Goal: Contribute content: Contribute content

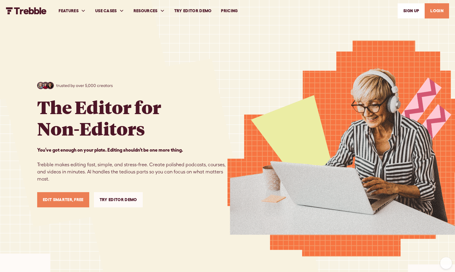
drag, startPoint x: 0, startPoint y: 0, endPoint x: 432, endPoint y: 10, distance: 432.2
click at [432, 10] on link "LOGIN" at bounding box center [437, 10] width 24 height 15
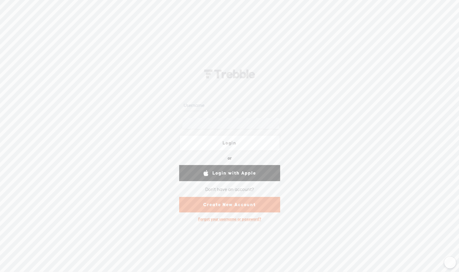
scroll to position [0, 0]
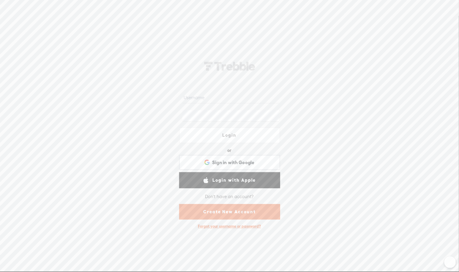
click at [237, 101] on input "text" at bounding box center [231, 98] width 97 height 12
type input "[EMAIL_ADDRESS][DOMAIN_NAME]"
drag, startPoint x: 420, startPoint y: 101, endPoint x: 387, endPoint y: 112, distance: 34.2
click at [420, 101] on div "[EMAIL_ADDRESS][DOMAIN_NAME] Login or Login with Facebook Sign in with Google S…" at bounding box center [229, 142] width 459 height 255
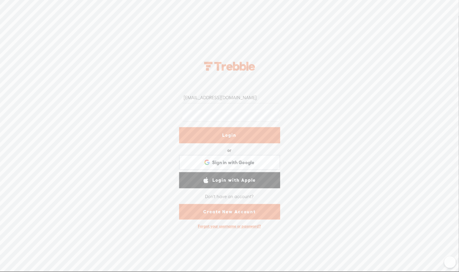
click at [229, 135] on link "Login" at bounding box center [229, 135] width 101 height 16
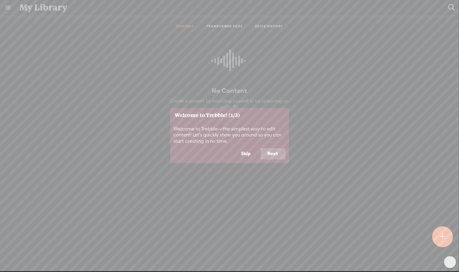
click at [273, 152] on button "Next" at bounding box center [273, 153] width 25 height 11
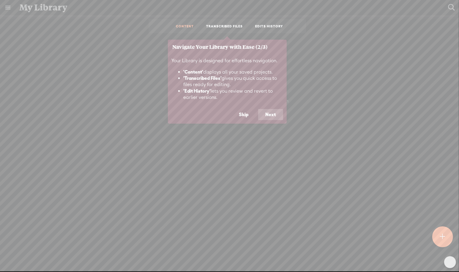
scroll to position [0, 0]
click at [272, 118] on button "Next" at bounding box center [270, 114] width 25 height 11
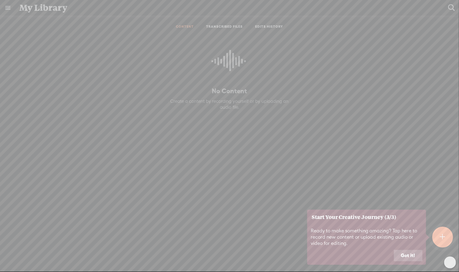
click at [406, 252] on button "Got it!" at bounding box center [408, 255] width 29 height 11
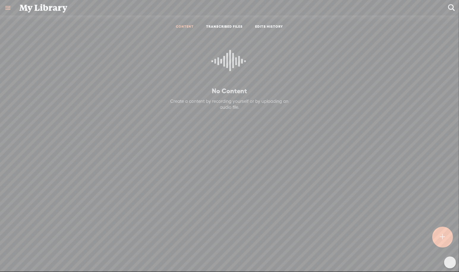
click at [443, 241] on t at bounding box center [442, 236] width 5 height 13
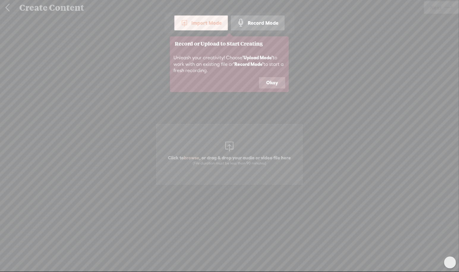
click at [232, 150] on icon at bounding box center [229, 136] width 459 height 272
click at [277, 84] on button "Okay" at bounding box center [272, 82] width 26 height 11
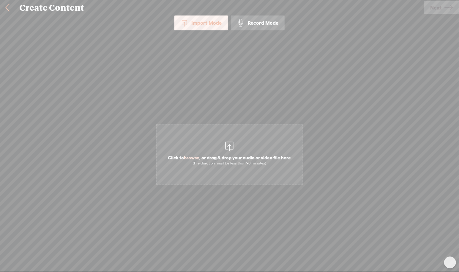
click at [229, 176] on span "Click to browse , or drag & drop your audio or video file here (File duration m…" at bounding box center [229, 154] width 147 height 61
click at [435, 9] on span "Next" at bounding box center [436, 7] width 11 height 15
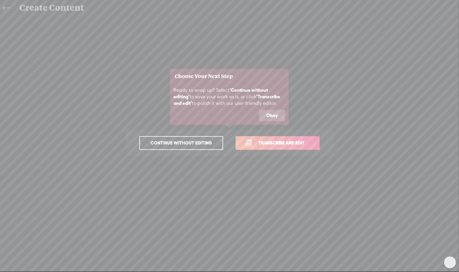
click at [258, 142] on span "Transcribe and edit" at bounding box center [281, 142] width 59 height 7
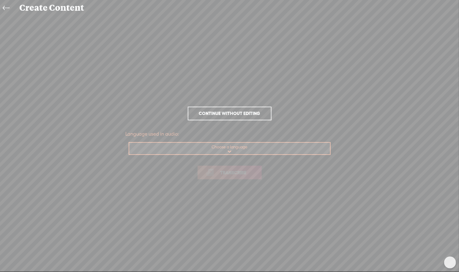
click at [226, 144] on select "Choose a language Afrikaans Albanian Amharic Arabic, Gulf Arabic, Modern Standa…" at bounding box center [230, 148] width 202 height 12
select select "en-US"
click at [129, 142] on select "Choose a language Afrikaans Albanian Amharic Arabic, Gulf Arabic, Modern Standa…" at bounding box center [230, 148] width 202 height 12
click at [230, 168] on link "Transcribe" at bounding box center [230, 172] width 64 height 14
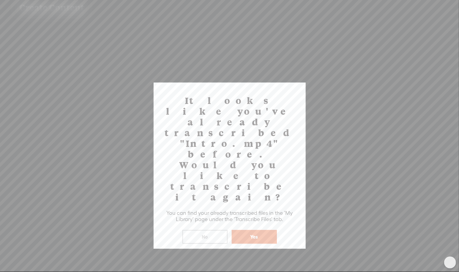
click at [216, 230] on button "No" at bounding box center [205, 237] width 45 height 14
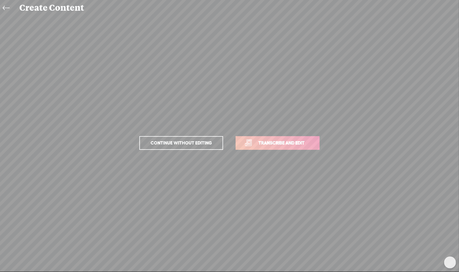
click at [199, 143] on span "Continue without editing" at bounding box center [182, 143] width 74 height 8
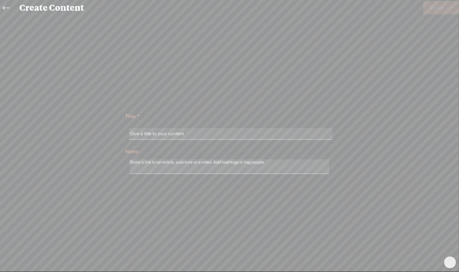
click at [185, 130] on input "text" at bounding box center [231, 134] width 204 height 12
click at [185, 131] on input "text" at bounding box center [231, 134] width 204 height 12
click at [185, 132] on input "The p" at bounding box center [231, 134] width 204 height 12
type input "The Playful Art & Heart Podcast"
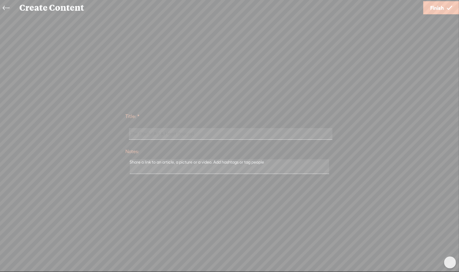
click at [282, 170] on textarea at bounding box center [230, 166] width 200 height 15
click at [276, 162] on textarea at bounding box center [230, 166] width 200 height 15
click at [275, 163] on textarea at bounding box center [230, 166] width 200 height 15
click at [276, 164] on textarea at bounding box center [230, 166] width 200 height 15
click at [437, 7] on span "Finish" at bounding box center [438, 7] width 14 height 15
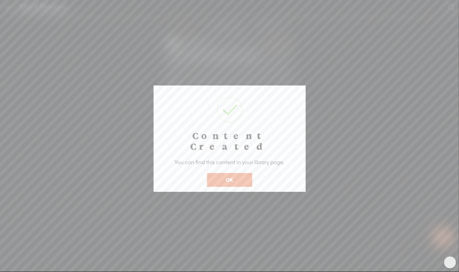
click at [235, 175] on button "OK" at bounding box center [229, 180] width 45 height 14
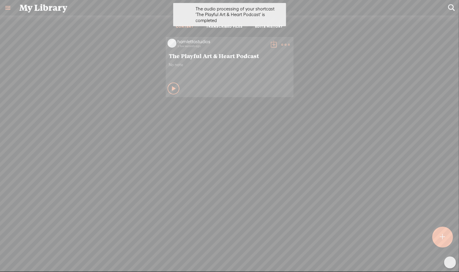
click at [171, 87] on icon at bounding box center [174, 88] width 6 height 6
click at [282, 43] on t at bounding box center [286, 44] width 8 height 8
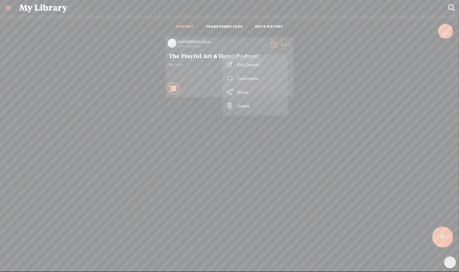
click at [261, 63] on link "Edit Details" at bounding box center [255, 65] width 59 height 14
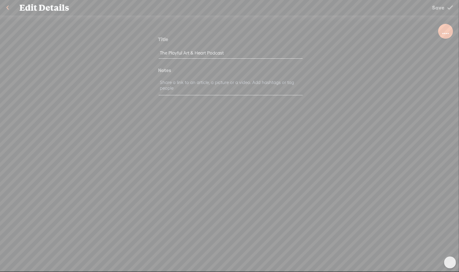
scroll to position [0, 0]
drag, startPoint x: 188, startPoint y: 92, endPoint x: 157, endPoint y: 69, distance: 38.0
click at [157, 69] on div "Title The Playful Art & Heart Podcast Notes" at bounding box center [230, 71] width 178 height 102
click at [157, 69] on div "Notes" at bounding box center [230, 69] width 149 height 9
click at [444, 9] on span "Save" at bounding box center [438, 7] width 12 height 15
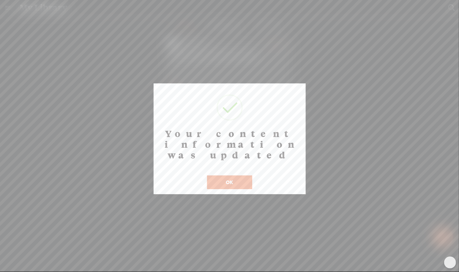
click at [235, 175] on button "OK" at bounding box center [229, 182] width 45 height 14
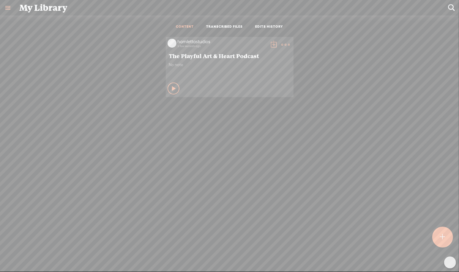
click at [284, 47] on t at bounding box center [286, 44] width 8 height 8
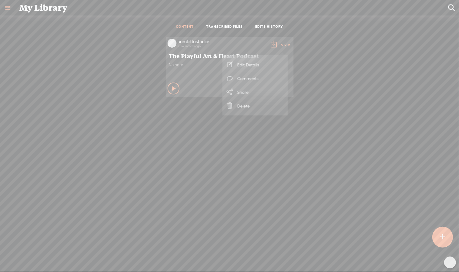
click at [191, 58] on span "The Playful Art & Heart Podcast" at bounding box center [229, 55] width 121 height 7
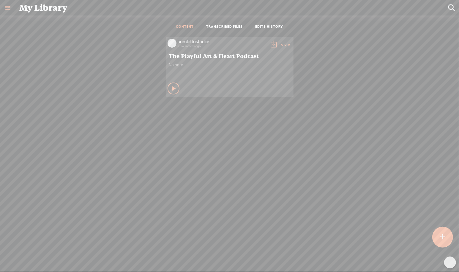
click at [282, 40] on t at bounding box center [286, 44] width 8 height 8
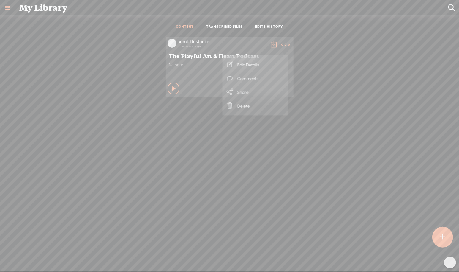
click at [230, 35] on div "hamlettastudios a few seconds ago The Playful Art & Heart Podcast No note Play …" at bounding box center [229, 67] width 451 height 66
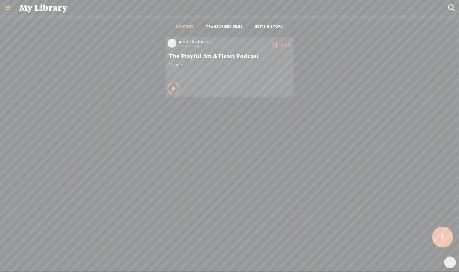
click at [224, 22] on ul "CONTENT TRANSCRIBED FILES EDITS HISTORY" at bounding box center [230, 27] width 158 height 14
click at [224, 25] on link "TRANSCRIBED FILES" at bounding box center [224, 26] width 37 height 5
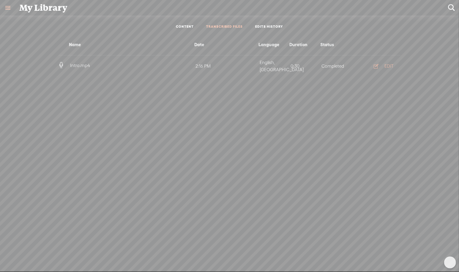
click at [386, 64] on div "EDIT" at bounding box center [389, 66] width 9 height 6
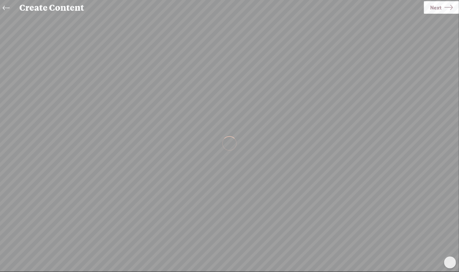
scroll to position [0, 0]
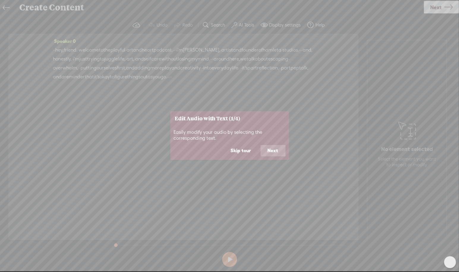
click at [243, 151] on button "Skip tour" at bounding box center [241, 150] width 34 height 11
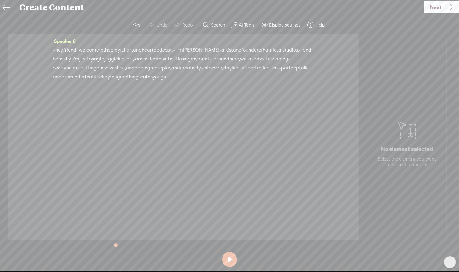
click at [79, 48] on span "·" at bounding box center [78, 50] width 1 height 9
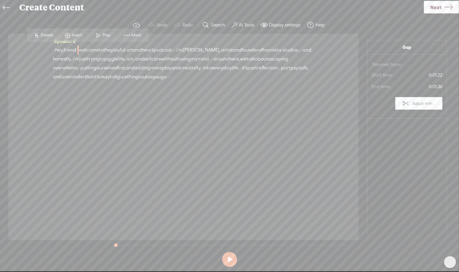
click at [54, 48] on span "·" at bounding box center [53, 50] width 1 height 9
click at [52, 34] on span "Insert" at bounding box center [52, 35] width 12 height 6
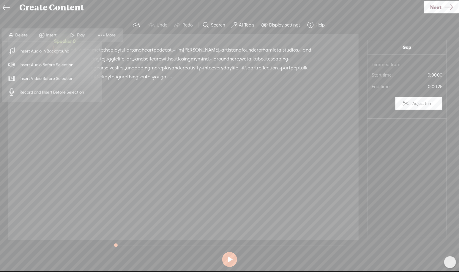
click at [64, 54] on span "Insert Audio in Background" at bounding box center [44, 50] width 73 height 13
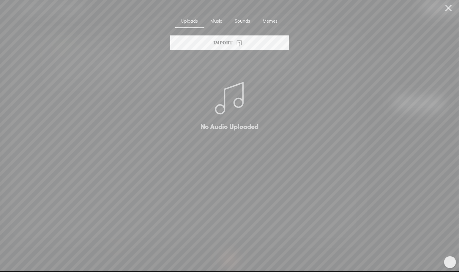
scroll to position [0, 0]
click at [231, 85] on icon at bounding box center [230, 98] width 36 height 48
click at [230, 43] on div "Import" at bounding box center [229, 43] width 119 height 15
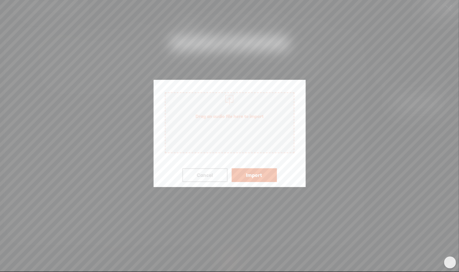
click at [240, 123] on span "Drag an audio file here to import" at bounding box center [230, 116] width 128 height 17
click at [259, 175] on button "Import" at bounding box center [254, 175] width 45 height 14
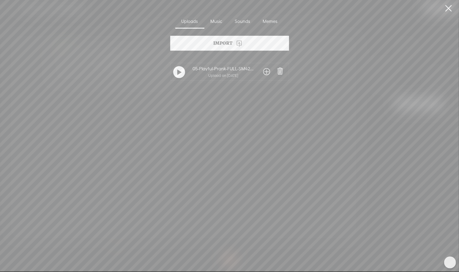
click at [181, 69] on div at bounding box center [179, 72] width 12 height 12
click at [318, 253] on div "No Audio Uploaded 05-Playful-Prank-FULL-SM422.mp3 Upload on [DATE]" at bounding box center [230, 154] width 178 height 200
click at [177, 71] on t at bounding box center [179, 72] width 4 height 10
click at [216, 21] on div "Music" at bounding box center [217, 22] width 24 height 14
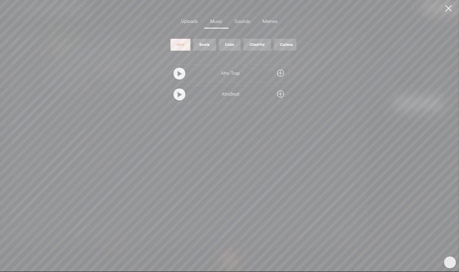
click at [192, 20] on div "Uploads" at bounding box center [189, 22] width 29 height 14
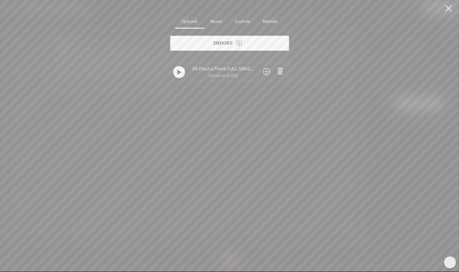
click at [266, 70] on span at bounding box center [267, 72] width 7 height 10
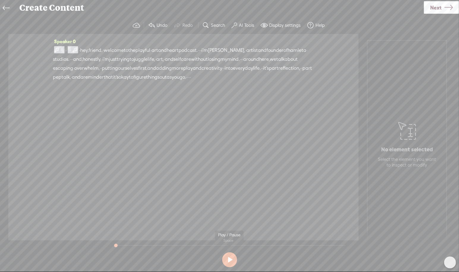
click at [230, 256] on button at bounding box center [229, 259] width 15 height 15
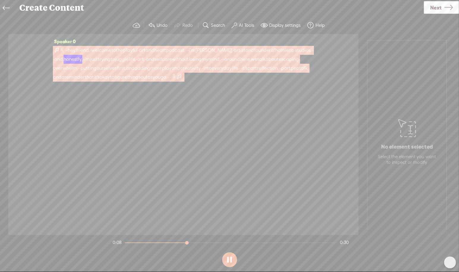
click at [57, 48] on span at bounding box center [57, 49] width 6 height 7
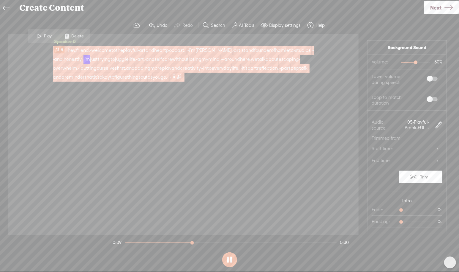
click at [57, 48] on span at bounding box center [57, 49] width 6 height 7
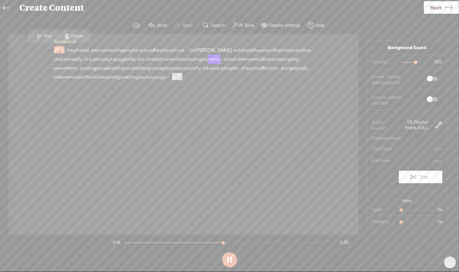
click at [410, 61] on div at bounding box center [417, 63] width 14 height 14
drag, startPoint x: 410, startPoint y: 63, endPoint x: 402, endPoint y: 62, distance: 7.8
click at [402, 62] on div at bounding box center [407, 63] width 14 height 14
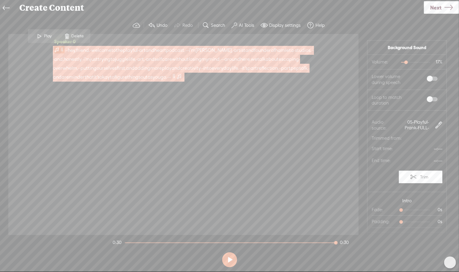
click at [177, 80] on span at bounding box center [180, 76] width 6 height 7
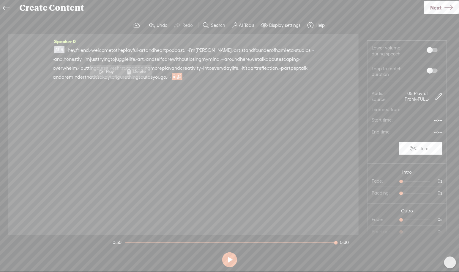
scroll to position [6, 0]
click at [407, 175] on span "0s" at bounding box center [416, 175] width 30 height 1
drag, startPoint x: 398, startPoint y: 174, endPoint x: 387, endPoint y: 174, distance: 10.7
click at [387, 174] on section "Fade: 0s 0s" at bounding box center [407, 175] width 71 height 12
drag, startPoint x: 399, startPoint y: 212, endPoint x: 411, endPoint y: 214, distance: 12.0
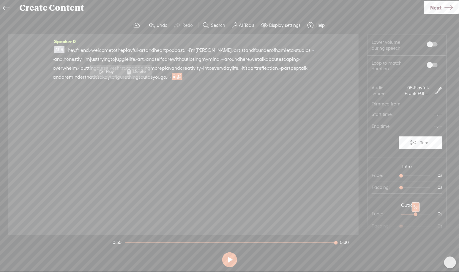
click at [411, 214] on div at bounding box center [417, 215] width 14 height 14
drag, startPoint x: 397, startPoint y: 174, endPoint x: 408, endPoint y: 174, distance: 11.3
click at [410, 174] on div at bounding box center [417, 176] width 14 height 14
click at [229, 260] on button at bounding box center [229, 259] width 15 height 15
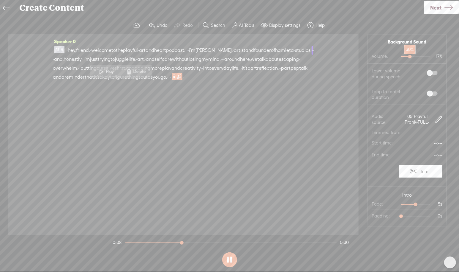
drag, startPoint x: 402, startPoint y: 55, endPoint x: 405, endPoint y: 56, distance: 3.1
click at [405, 56] on div at bounding box center [411, 57] width 14 height 14
click at [262, 174] on div "Speaker 0 · · hey, friend. · welcome to the playful · art and heart podcast. · …" at bounding box center [183, 134] width 351 height 201
click at [185, 81] on span at bounding box center [191, 77] width 12 height 9
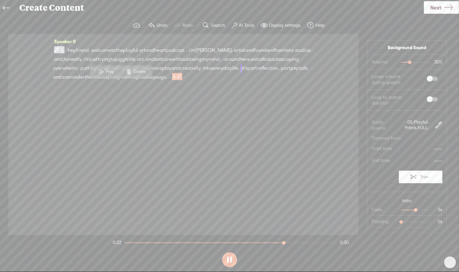
click at [175, 161] on div "Speaker 0 · · hey, friend. · welcome to the playful · art and heart podcast. · …" at bounding box center [183, 134] width 351 height 201
click at [139, 99] on div "Speaker 0 · · hey, friend. · welcome to the playful · art and heart podcast. · …" at bounding box center [183, 134] width 351 height 201
click at [178, 95] on div "Speaker 0 · · hey, friend. · welcome to the playful · art and heart podcast. · …" at bounding box center [183, 134] width 351 height 201
click at [244, 24] on label "AI Tools" at bounding box center [246, 25] width 15 height 6
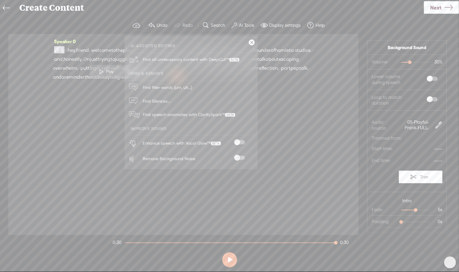
click at [244, 140] on span at bounding box center [239, 142] width 11 height 4
click at [441, 233] on icon "close" at bounding box center [442, 233] width 4 height 4
click at [241, 157] on span at bounding box center [239, 158] width 11 height 4
click at [229, 259] on button at bounding box center [229, 259] width 15 height 15
click at [252, 42] on link at bounding box center [252, 43] width 6 height 6
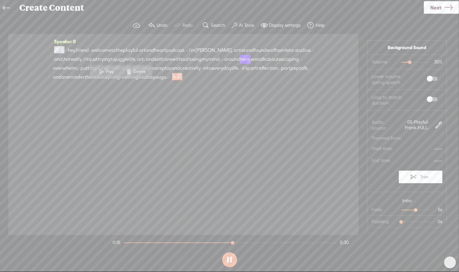
click at [123, 167] on div "Speaker 0 · · hey, friend. · welcome to the playful · art and heart podcast. · …" at bounding box center [183, 134] width 351 height 201
click at [185, 81] on span at bounding box center [191, 77] width 12 height 9
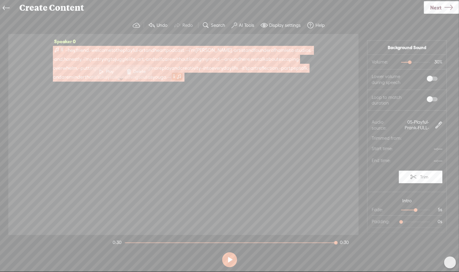
click at [56, 47] on span at bounding box center [57, 49] width 6 height 7
click at [60, 50] on span at bounding box center [62, 49] width 4 height 7
click at [64, 50] on span at bounding box center [62, 49] width 4 height 7
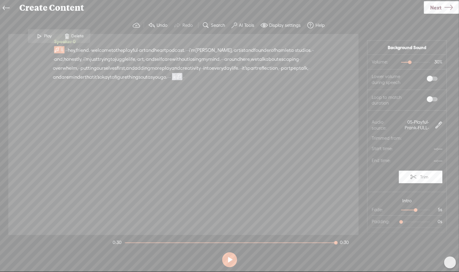
scroll to position [29, 0]
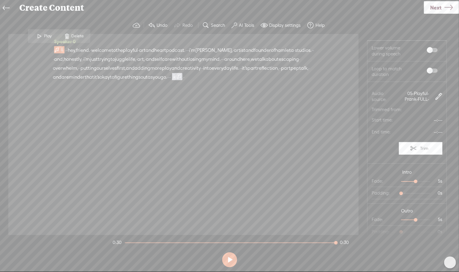
click at [421, 146] on label "Trim" at bounding box center [425, 147] width 8 height 11
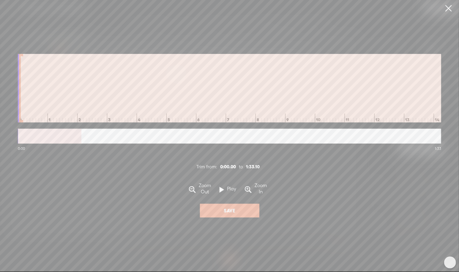
scroll to position [0, 235]
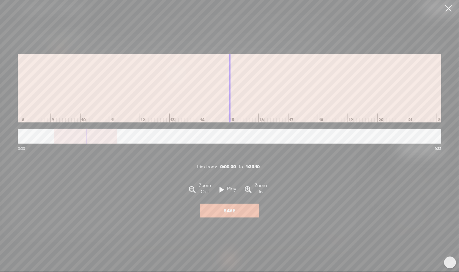
click at [130, 143] on div at bounding box center [230, 135] width 424 height 15
click at [225, 189] on label "Play" at bounding box center [232, 189] width 15 height 6
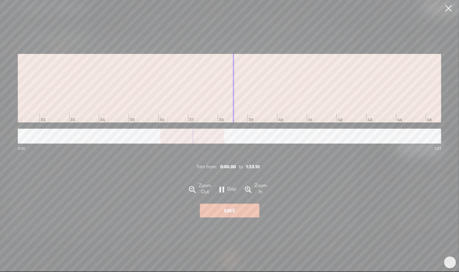
scroll to position [0, 0]
click at [447, 7] on link at bounding box center [449, 8] width 15 height 17
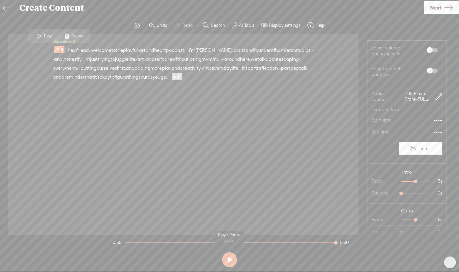
click at [230, 256] on button at bounding box center [229, 259] width 15 height 15
click at [436, 93] on span at bounding box center [439, 90] width 7 height 7
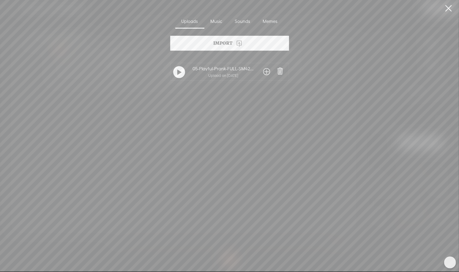
click at [270, 22] on div "Memes" at bounding box center [270, 22] width 27 height 14
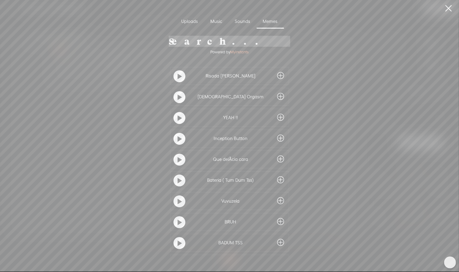
click at [247, 25] on div "Sounds" at bounding box center [243, 22] width 28 height 14
click at [451, 10] on link at bounding box center [449, 8] width 15 height 17
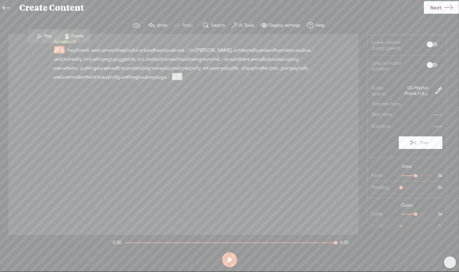
click at [336, 133] on div "Speaker 0 · · hey, friend. · welcome to the playful · art and heart podcast. · …" at bounding box center [183, 134] width 351 height 201
drag, startPoint x: 397, startPoint y: 224, endPoint x: 405, endPoint y: 224, distance: 8.3
click at [405, 224] on div at bounding box center [411, 227] width 14 height 14
drag, startPoint x: 399, startPoint y: 185, endPoint x: 407, endPoint y: 183, distance: 8.6
click at [411, 186] on div "4s" at bounding box center [413, 188] width 4 height 4
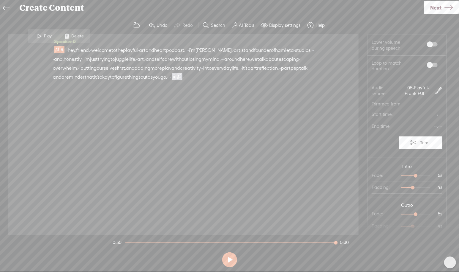
click at [227, 261] on button at bounding box center [229, 259] width 15 height 15
click at [433, 8] on span "Next" at bounding box center [436, 7] width 11 height 15
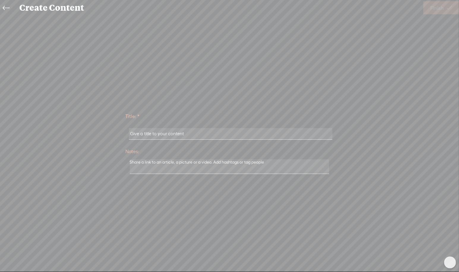
click at [221, 131] on input "text" at bounding box center [231, 134] width 204 height 12
type input "The Playful Art & Heart Podcast Intro"
click at [434, 8] on span "Finish" at bounding box center [438, 7] width 14 height 15
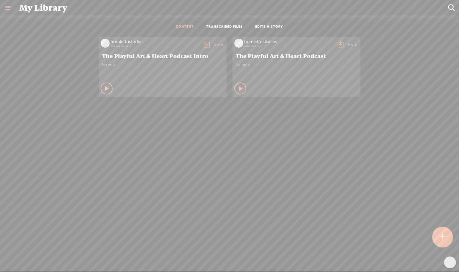
scroll to position [0, 0]
click at [350, 40] on t at bounding box center [353, 44] width 8 height 8
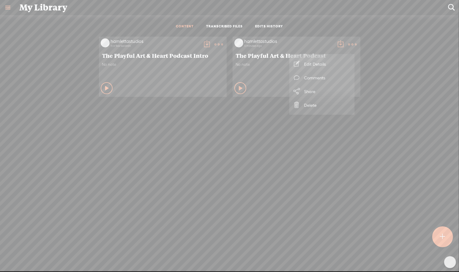
click at [321, 102] on link "Delete" at bounding box center [322, 105] width 59 height 14
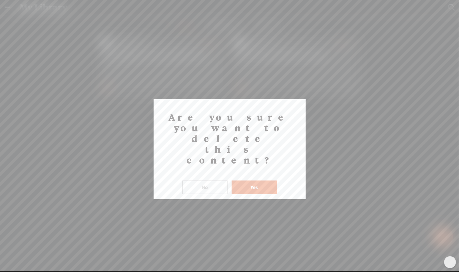
click at [263, 180] on button "Yes" at bounding box center [254, 187] width 45 height 14
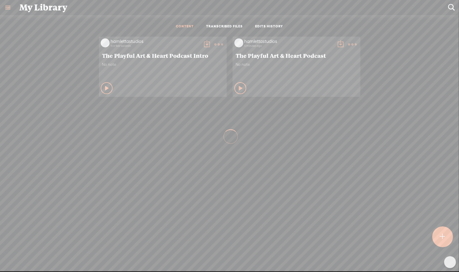
click at [204, 43] on t at bounding box center [207, 44] width 8 height 8
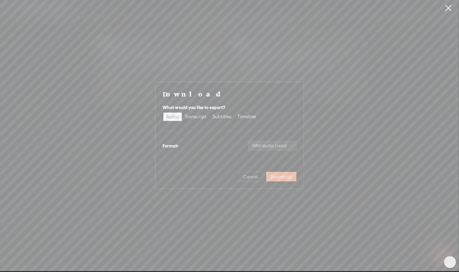
scroll to position [0, 0]
click at [271, 148] on span "WAV audio (.wav)" at bounding box center [272, 145] width 41 height 9
click at [280, 175] on span "Download" at bounding box center [281, 177] width 21 height 6
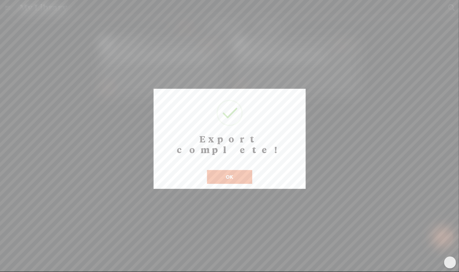
click at [241, 170] on button "OK" at bounding box center [229, 177] width 45 height 14
drag, startPoint x: 341, startPoint y: 117, endPoint x: 333, endPoint y: 119, distance: 8.5
click at [341, 117] on div at bounding box center [229, 135] width 459 height 271
click at [221, 170] on button "OK" at bounding box center [229, 177] width 45 height 14
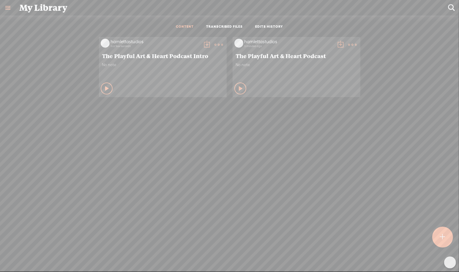
click at [322, 57] on span "The Playful Art & Heart Podcast" at bounding box center [296, 55] width 121 height 7
click at [215, 45] on t at bounding box center [219, 44] width 8 height 8
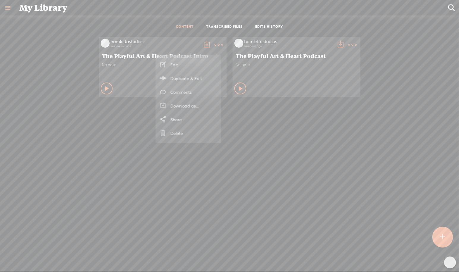
click at [203, 40] on t at bounding box center [207, 44] width 8 height 8
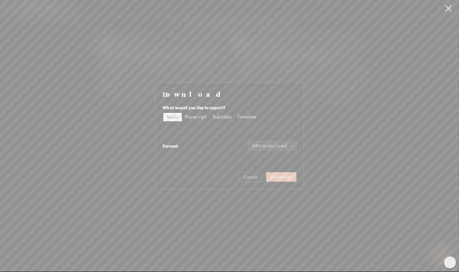
click at [276, 176] on span "Download" at bounding box center [281, 177] width 21 height 6
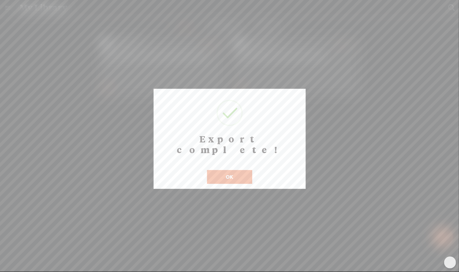
click at [247, 170] on button "OK" at bounding box center [229, 177] width 45 height 14
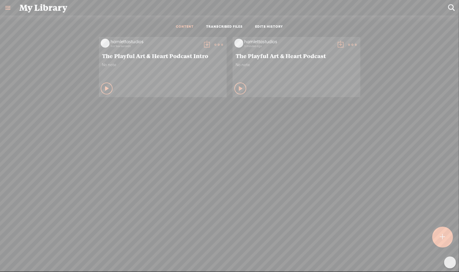
click at [349, 43] on t at bounding box center [353, 44] width 8 height 8
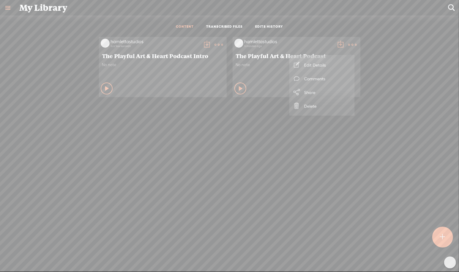
click at [305, 110] on link "Delete" at bounding box center [322, 106] width 59 height 14
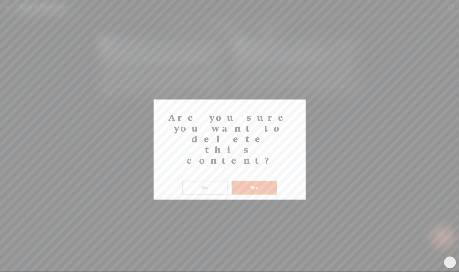
click at [267, 181] on button "Yes" at bounding box center [254, 188] width 45 height 14
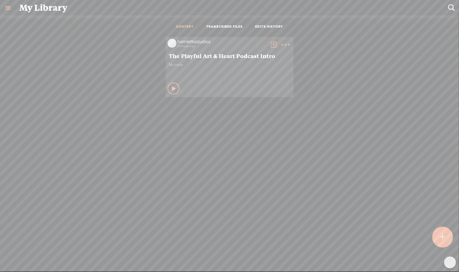
click at [442, 239] on t at bounding box center [443, 236] width 5 height 13
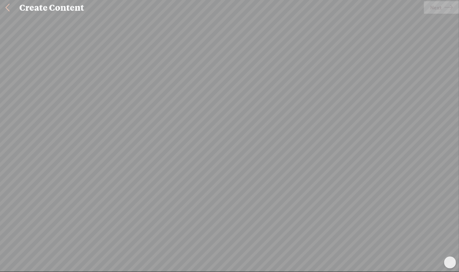
scroll to position [0, 0]
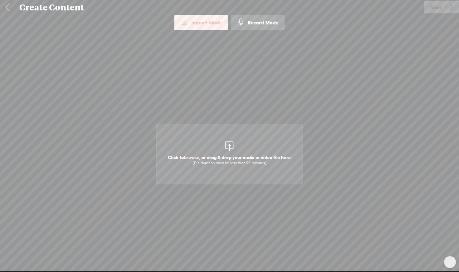
click at [192, 155] on span "browse" at bounding box center [191, 156] width 15 height 5
click at [10, 9] on link at bounding box center [7, 7] width 15 height 15
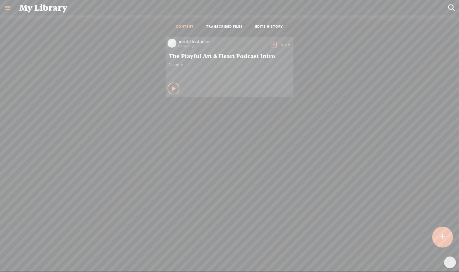
click at [227, 29] on ul "CONTENT TRANSCRIBED FILES EDITS HISTORY" at bounding box center [230, 27] width 158 height 14
click at [227, 28] on link "TRANSCRIBED FILES" at bounding box center [224, 26] width 37 height 5
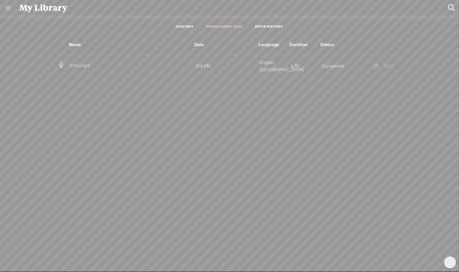
click at [85, 66] on h4 "Intro.mp4" at bounding box center [132, 65] width 126 height 7
click at [85, 65] on span "Intro.mp4" at bounding box center [80, 65] width 22 height 5
click at [388, 63] on div "EDIT" at bounding box center [389, 66] width 9 height 6
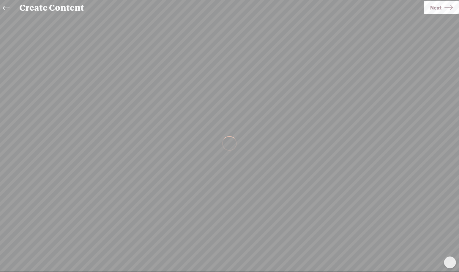
scroll to position [0, 0]
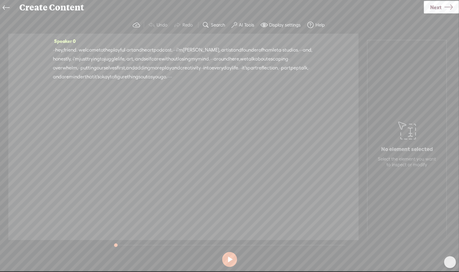
click at [54, 48] on span "·" at bounding box center [53, 50] width 1 height 9
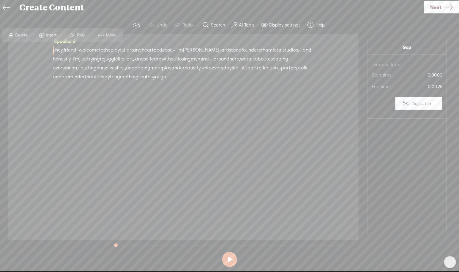
click at [51, 35] on span "Insert" at bounding box center [52, 35] width 12 height 6
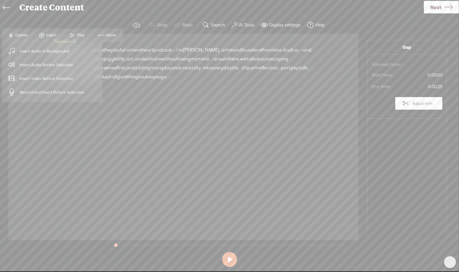
click at [65, 51] on span "Insert Audio in Background" at bounding box center [44, 50] width 73 height 13
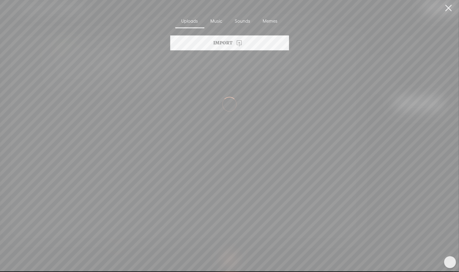
scroll to position [0, 0]
click at [232, 40] on div "Import" at bounding box center [229, 43] width 119 height 15
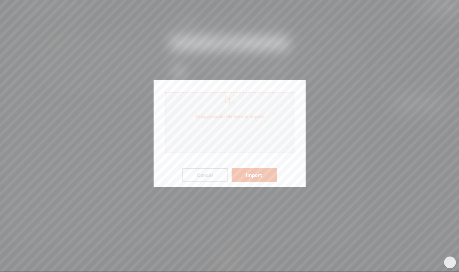
click at [250, 174] on button "Import" at bounding box center [254, 175] width 45 height 14
click at [242, 121] on span "Drag an audio file here to import" at bounding box center [230, 116] width 128 height 17
click at [257, 172] on button "Import" at bounding box center [254, 175] width 45 height 14
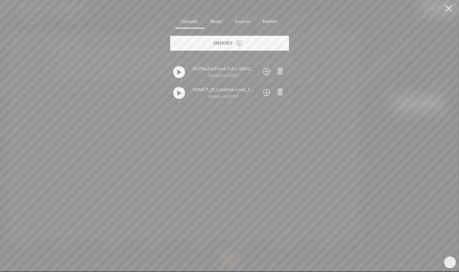
click at [268, 90] on span at bounding box center [267, 93] width 7 height 10
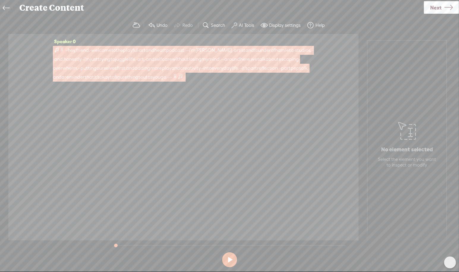
click at [62, 49] on span at bounding box center [62, 49] width 4 height 7
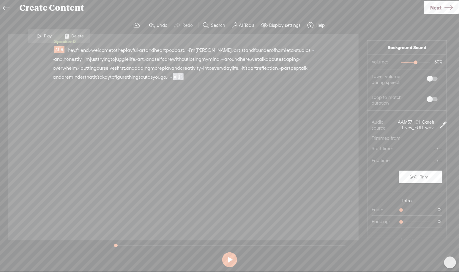
click at [403, 62] on div at bounding box center [415, 62] width 29 height 1
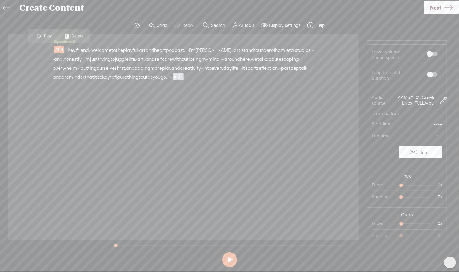
click at [409, 182] on span "0s 0s" at bounding box center [420, 185] width 45 height 6
click at [412, 182] on span "0s 0s" at bounding box center [420, 185] width 45 height 6
click at [405, 194] on span "0s 0s" at bounding box center [420, 197] width 45 height 6
drag, startPoint x: 398, startPoint y: 192, endPoint x: 407, endPoint y: 192, distance: 8.9
click at [407, 192] on div at bounding box center [414, 198] width 14 height 14
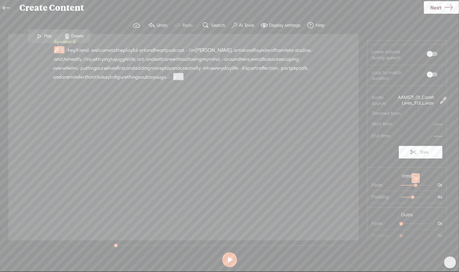
drag, startPoint x: 400, startPoint y: 180, endPoint x: 411, endPoint y: 180, distance: 11.6
click at [411, 180] on div at bounding box center [417, 186] width 14 height 14
drag, startPoint x: 399, startPoint y: 219, endPoint x: 410, endPoint y: 217, distance: 11.1
click at [410, 217] on div at bounding box center [417, 224] width 14 height 14
drag, startPoint x: 397, startPoint y: 232, endPoint x: 405, endPoint y: 233, distance: 8.1
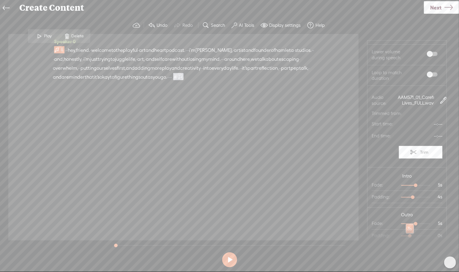
click at [405, 233] on div at bounding box center [411, 236] width 14 height 14
click at [408, 231] on div at bounding box center [414, 236] width 14 height 14
click at [231, 264] on button at bounding box center [229, 259] width 15 height 15
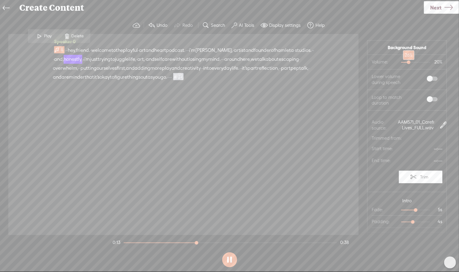
click at [406, 62] on div at bounding box center [410, 63] width 14 height 14
click at [407, 62] on div at bounding box center [411, 63] width 14 height 14
click at [410, 175] on span at bounding box center [413, 176] width 7 height 7
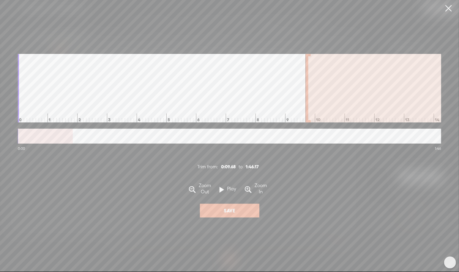
click at [309, 61] on div at bounding box center [307, 88] width 3 height 68
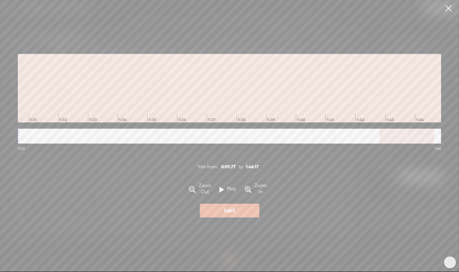
scroll to position [0, 2734]
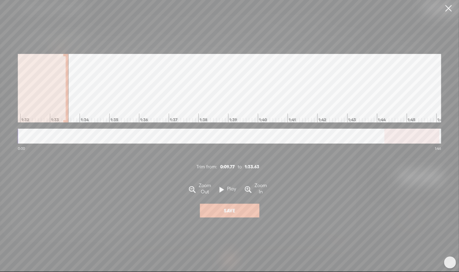
click at [67, 104] on div at bounding box center [67, 88] width 3 height 68
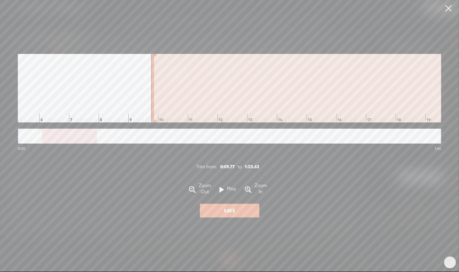
scroll to position [0, 187]
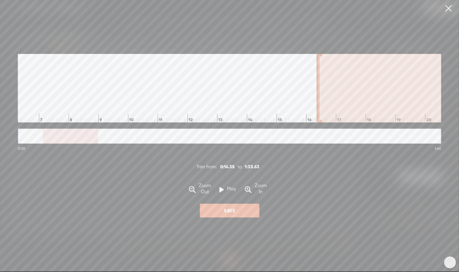
click at [318, 111] on div at bounding box center [318, 88] width 3 height 68
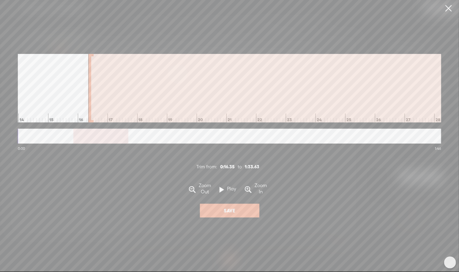
scroll to position [0, 416]
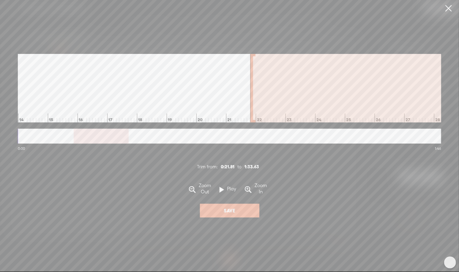
click at [251, 102] on div at bounding box center [251, 88] width 3 height 68
click at [224, 197] on button "Play" at bounding box center [229, 189] width 15 height 15
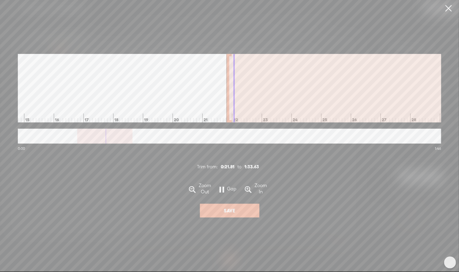
scroll to position [0, 446]
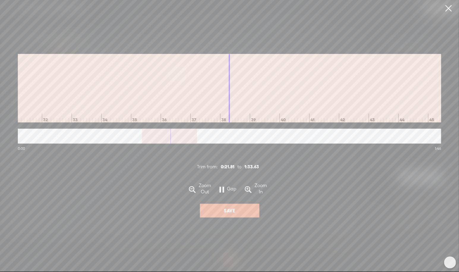
click at [222, 193] on span at bounding box center [222, 190] width 4 height 12
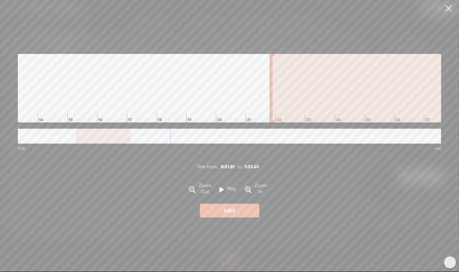
scroll to position [0, 436]
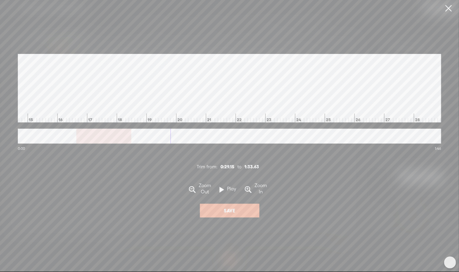
click at [451, 97] on div "0:00 1:46 Trim from: 0:29.15 to 1:33.63 Zoom Out Play [GEOGRAPHIC_DATA] Zoom In…" at bounding box center [229, 135] width 459 height 271
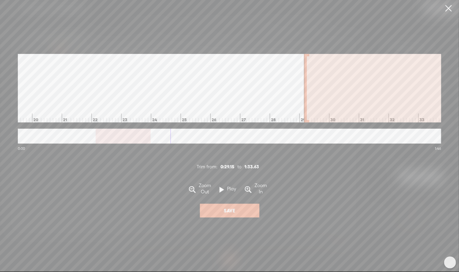
scroll to position [0, 581]
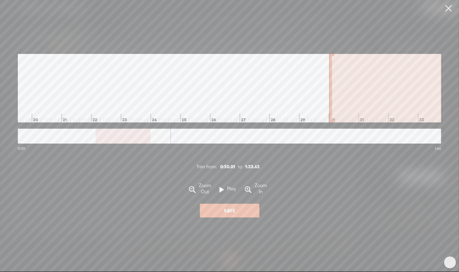
click at [330, 87] on div at bounding box center [331, 88] width 3 height 68
click at [225, 190] on label "Play" at bounding box center [232, 189] width 15 height 6
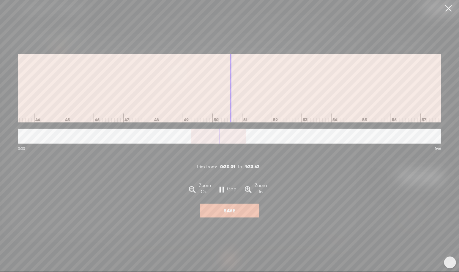
scroll to position [0, 1297]
click at [234, 212] on label "Save" at bounding box center [230, 210] width 12 height 6
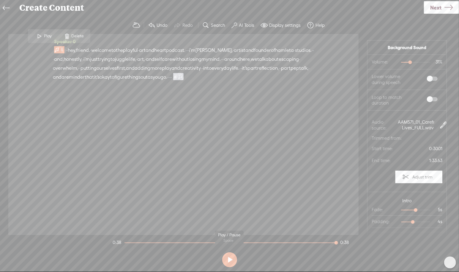
click at [229, 265] on button at bounding box center [229, 259] width 15 height 15
click at [234, 257] on button at bounding box center [229, 259] width 15 height 15
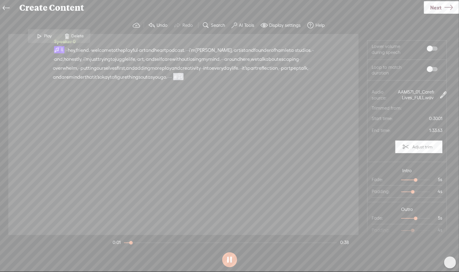
scroll to position [6, 0]
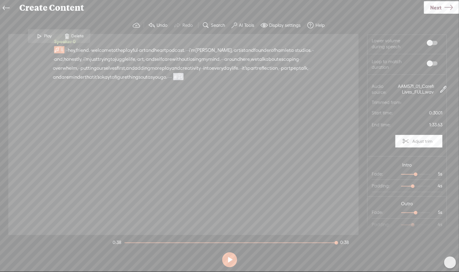
click at [242, 29] on button "AI Tools" at bounding box center [243, 25] width 29 height 12
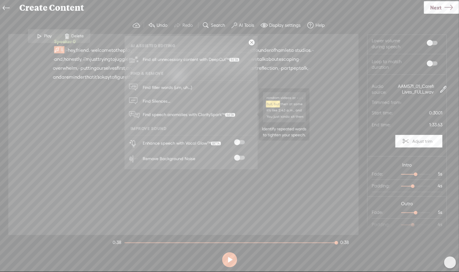
click at [222, 114] on span "Find speech anomalies with ClaritySpark™" at bounding box center [189, 115] width 97 height 14
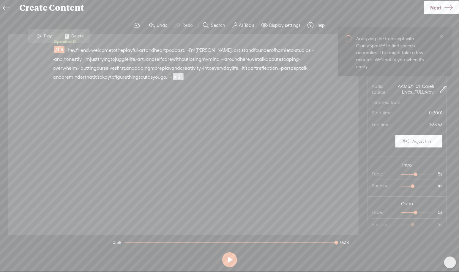
click at [270, 27] on label "Display settings" at bounding box center [285, 25] width 32 height 6
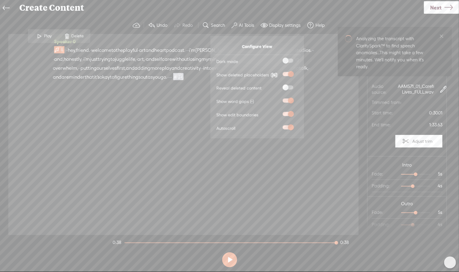
click at [288, 63] on div at bounding box center [288, 62] width 20 height 6
click at [287, 60] on span at bounding box center [288, 61] width 11 height 4
click at [278, 59] on input "checkbox" at bounding box center [278, 59] width 0 height 0
click at [287, 60] on span at bounding box center [288, 61] width 11 height 4
click at [278, 59] on input "checkbox" at bounding box center [278, 59] width 0 height 0
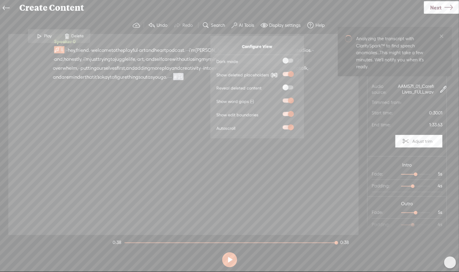
scroll to position [33, 0]
click at [316, 99] on div "Speaker 0 · · hey, friend. · welcome to the playful · art and heart podcast. · …" at bounding box center [183, 134] width 351 height 201
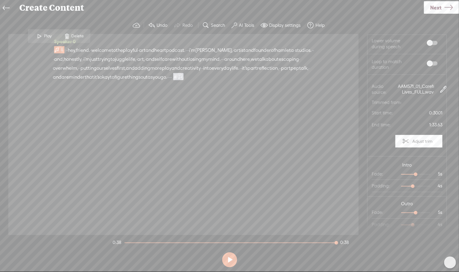
click at [287, 24] on label "Display settings" at bounding box center [285, 25] width 32 height 6
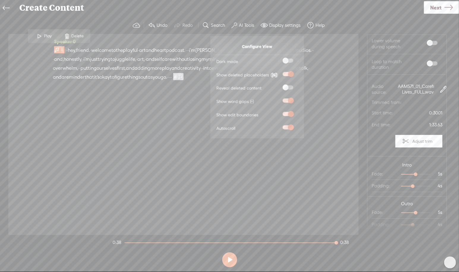
click at [216, 201] on div "Speaker 0 · · hey, friend. · welcome to the playful · art and heart podcast. · …" at bounding box center [183, 134] width 351 height 201
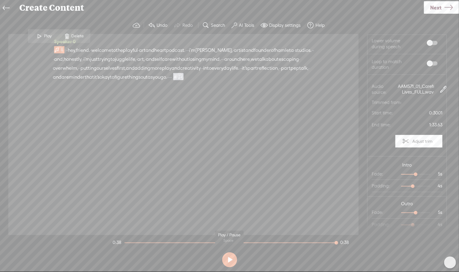
click at [227, 258] on button at bounding box center [229, 259] width 15 height 15
click at [275, 55] on span "hamleta" at bounding box center [284, 50] width 19 height 9
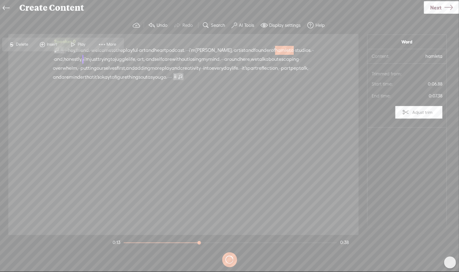
scroll to position [0, 0]
click at [275, 55] on span "hamleta" at bounding box center [284, 50] width 19 height 9
click at [44, 46] on span at bounding box center [42, 44] width 9 height 11
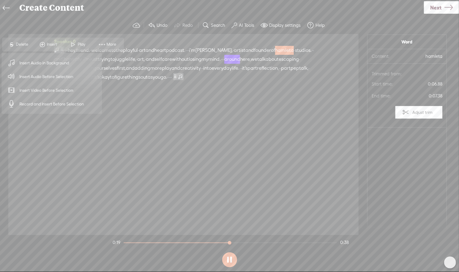
click at [131, 117] on div "Speaker 0 · · hey, friend. · welcome to the playful · art and heart podcast. · …" at bounding box center [183, 134] width 351 height 201
click at [153, 81] on div "· · hey, friend. · welcome to the playful · art and heart podcast. · · · i'm [G…" at bounding box center [183, 64] width 261 height 36
click at [111, 43] on span "More" at bounding box center [111, 45] width 11 height 6
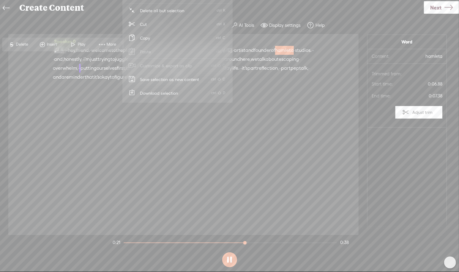
click at [172, 137] on div "Speaker 0 · · hey, friend. · welcome to the playful · art and heart podcast. · …" at bounding box center [183, 134] width 351 height 201
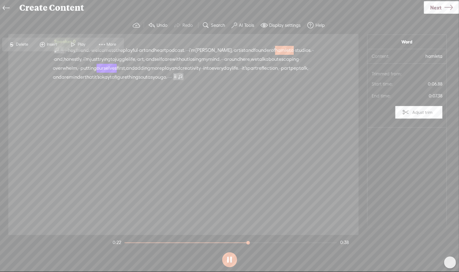
click at [172, 137] on div "Speaker 0 · · hey, friend. · welcome to the playful · art and heart podcast. · …" at bounding box center [183, 134] width 351 height 201
click at [178, 108] on div "Speaker 0 · · hey, friend. · welcome to the playful · art and heart podcast. · …" at bounding box center [183, 134] width 351 height 201
click at [48, 46] on span "Insert" at bounding box center [53, 45] width 12 height 6
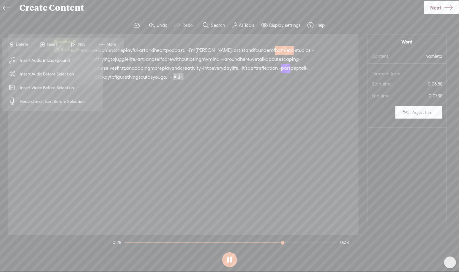
click at [213, 117] on div "Speaker 0 · · hey, friend. · welcome to the playful · art and heart podcast. · …" at bounding box center [183, 134] width 351 height 201
click at [181, 101] on div "Speaker 0 · · hey, friend. · welcome to the playful · art and heart podcast. · …" at bounding box center [183, 134] width 351 height 201
click at [257, 73] on span "reflection," at bounding box center [268, 68] width 22 height 9
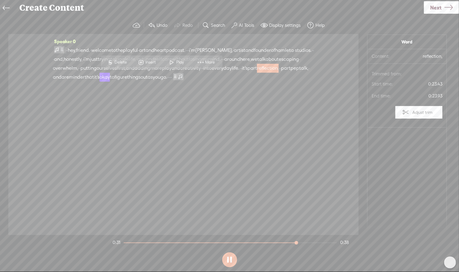
click at [161, 106] on div "Speaker 0 · · hey, friend. · welcome to the playful · art and heart podcast. · …" at bounding box center [183, 134] width 351 height 201
click at [204, 105] on div "Speaker 0 · · hey, friend. · welcome to the playful · art and heart podcast. · …" at bounding box center [183, 134] width 351 height 201
click at [429, 12] on link "Next" at bounding box center [441, 7] width 35 height 12
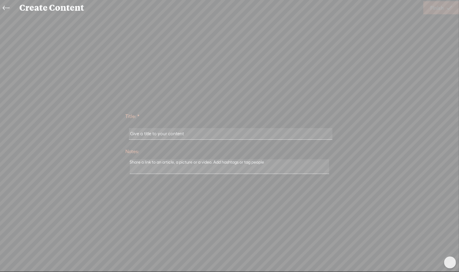
click at [213, 129] on input "text" at bounding box center [231, 134] width 204 height 12
type input "The Playful Art & Heart Podcast Intro v2"
click at [437, 14] on link "Finish" at bounding box center [442, 7] width 36 height 13
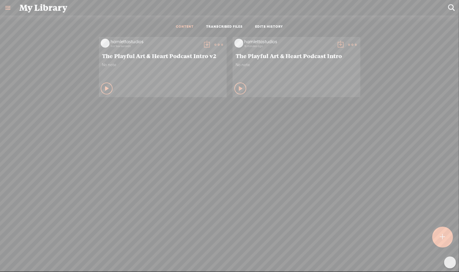
scroll to position [0, 0]
click at [103, 82] on div "Play Content" at bounding box center [107, 88] width 12 height 12
click at [238, 85] on icon at bounding box center [241, 88] width 6 height 6
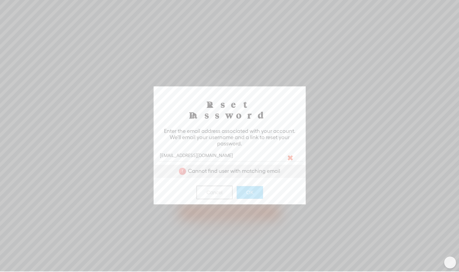
scroll to position [0, 0]
